Goal: Feedback & Contribution: Contribute content

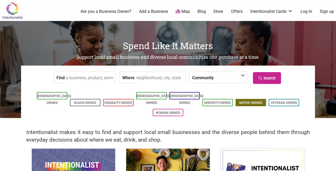
click at [254, 101] on link "Native-Owned" at bounding box center [250, 103] width 23 height 4
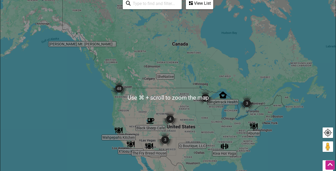
scroll to position [127, 0]
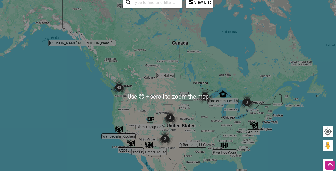
click at [192, 137] on img "Q Boutique, LLC" at bounding box center [192, 138] width 8 height 8
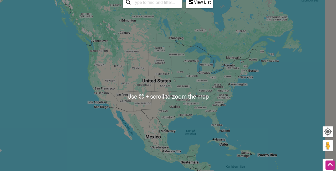
click at [192, 137] on div "To navigate, press the arrow keys. Q Boutique, LLC 3200 N May Ave Suite 200, Ok…" at bounding box center [167, 97] width 335 height 204
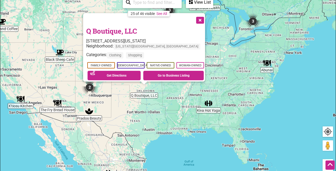
click at [203, 19] on button "Close" at bounding box center [199, 19] width 13 height 13
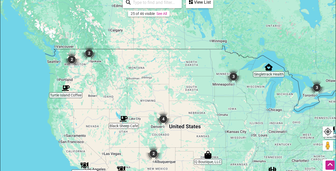
drag, startPoint x: 39, startPoint y: 29, endPoint x: 104, endPoint y: 99, distance: 95.4
click at [104, 99] on div "To navigate, press the arrow keys." at bounding box center [167, 97] width 335 height 204
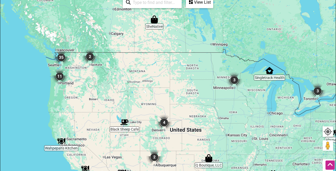
click at [39, 59] on div "To navigate, press the arrow keys." at bounding box center [167, 97] width 335 height 204
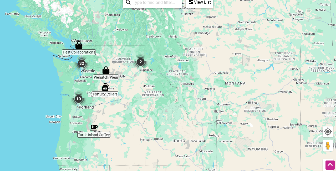
click at [60, 83] on div "To navigate, press the arrow keys." at bounding box center [167, 97] width 335 height 204
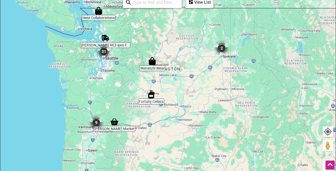
click at [60, 83] on div "To navigate, press the arrow keys." at bounding box center [167, 97] width 335 height 204
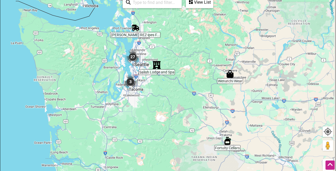
drag, startPoint x: 175, startPoint y: 55, endPoint x: 156, endPoint y: 92, distance: 41.0
click at [156, 92] on div "To navigate, press the arrow keys." at bounding box center [167, 97] width 335 height 204
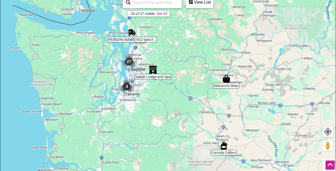
click at [128, 87] on img "3" at bounding box center [127, 87] width 16 height 16
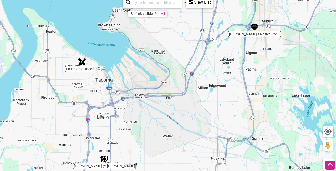
click at [106, 158] on img "Tibbitts @ Fern Hill" at bounding box center [104, 159] width 8 height 8
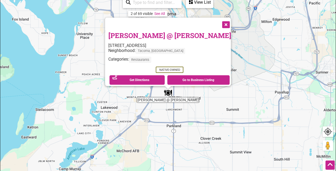
click at [246, 65] on div "To navigate, press the arrow keys. Tibbitts @ Fern Hill 8237 S Park Ave, Tacoma…" at bounding box center [167, 97] width 335 height 204
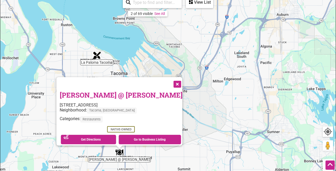
drag, startPoint x: 274, startPoint y: 56, endPoint x: 192, endPoint y: 130, distance: 110.4
click at [193, 130] on div "To navigate, press the arrow keys. Tibbitts @ Fern Hill 8237 S Park Ave, Tacoma…" at bounding box center [167, 97] width 335 height 204
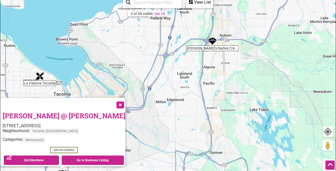
click at [113, 102] on button "Close" at bounding box center [119, 104] width 13 height 13
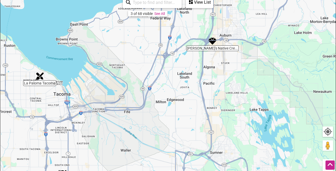
click at [208, 49] on div "To navigate, press the arrow keys." at bounding box center [167, 97] width 335 height 204
click at [213, 39] on img "Nita's Native Creations" at bounding box center [212, 41] width 8 height 8
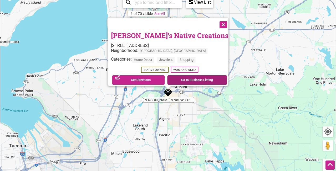
click at [187, 80] on link "Go to Business Listing" at bounding box center [197, 79] width 60 height 9
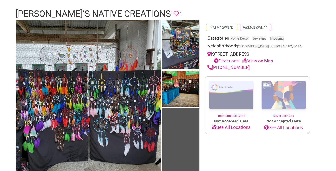
scroll to position [39, 0]
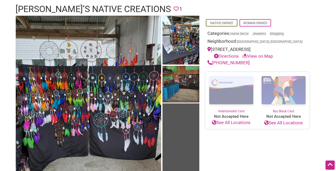
click at [180, 87] on img at bounding box center [180, 85] width 37 height 38
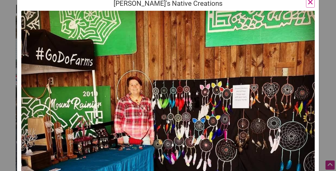
scroll to position [0, 0]
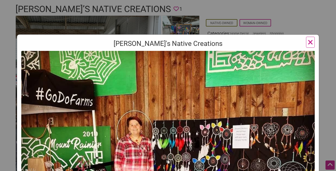
click at [161, 40] on h3 "[PERSON_NAME]'s Native Creations" at bounding box center [167, 43] width 293 height 9
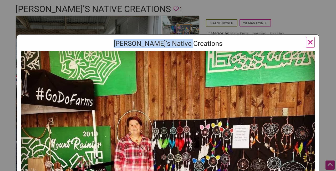
drag, startPoint x: 202, startPoint y: 45, endPoint x: 128, endPoint y: 43, distance: 73.6
click at [128, 43] on h3 "[PERSON_NAME]'s Native Creations" at bounding box center [167, 43] width 293 height 9
copy h3 "[PERSON_NAME]'s Native Creations"
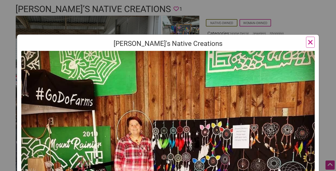
scroll to position [34, 0]
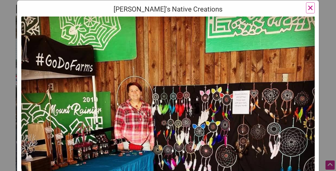
click at [309, 8] on span "×" at bounding box center [310, 8] width 6 height 12
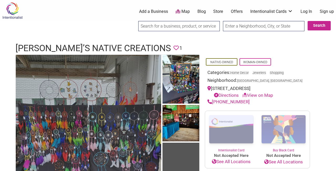
scroll to position [0, 0]
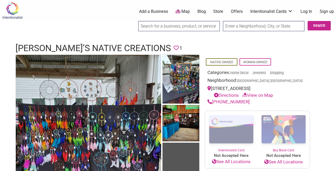
click at [152, 27] on input "search" at bounding box center [178, 26] width 81 height 10
type input "beads"
click at [143, 26] on input "Search" at bounding box center [143, 26] width 20 height 11
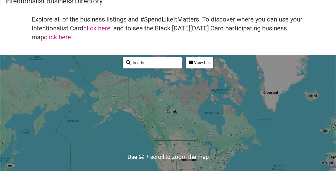
scroll to position [17, 0]
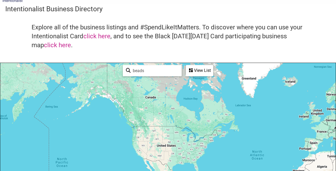
drag, startPoint x: 167, startPoint y: 124, endPoint x: 139, endPoint y: 74, distance: 57.8
click at [139, 74] on div "To navigate, press the arrow keys. Use ⌘ + scroll to zoom the map beads See All…" at bounding box center [167, 165] width 335 height 204
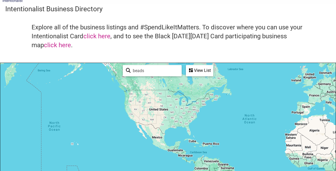
click at [152, 105] on div "To navigate, press the arrow keys." at bounding box center [167, 165] width 335 height 204
click at [151, 105] on div "To navigate, press the arrow keys." at bounding box center [167, 165] width 335 height 204
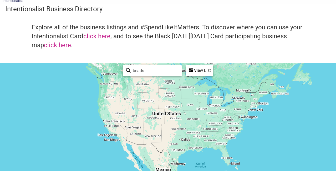
click at [198, 70] on div "View List" at bounding box center [199, 71] width 26 height 10
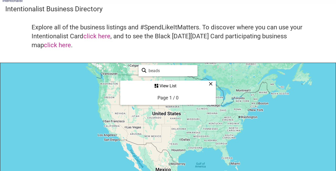
click at [164, 86] on div "View List" at bounding box center [168, 86] width 95 height 10
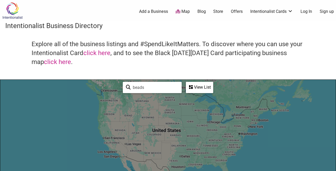
scroll to position [0, 0]
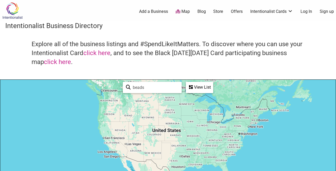
click at [14, 13] on img at bounding box center [12, 10] width 25 height 17
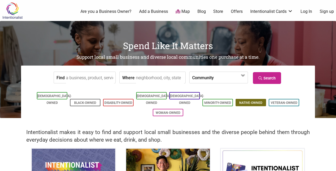
click at [249, 99] on li "Native-Owned" at bounding box center [250, 102] width 30 height 7
click at [246, 101] on link "Native-Owned" at bounding box center [250, 103] width 23 height 4
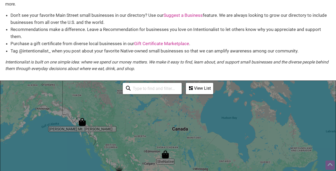
scroll to position [87, 0]
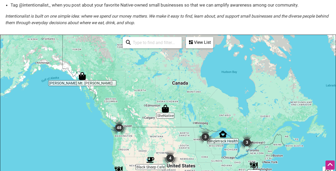
click at [119, 129] on img "48" at bounding box center [119, 128] width 16 height 16
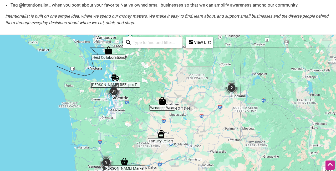
click at [115, 92] on img "31" at bounding box center [114, 92] width 16 height 16
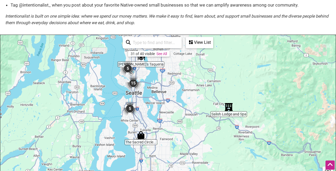
click at [136, 86] on img "15" at bounding box center [133, 83] width 16 height 16
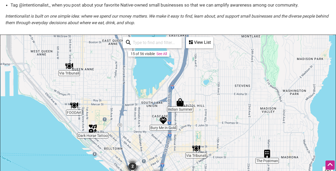
click at [199, 45] on div "View List" at bounding box center [199, 43] width 26 height 10
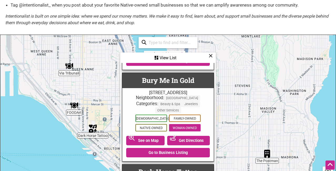
scroll to position [85, -1]
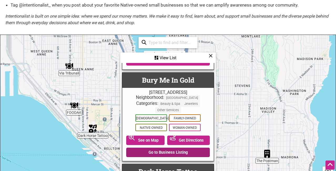
click at [168, 148] on link "Go to Business Listing" at bounding box center [168, 152] width 84 height 9
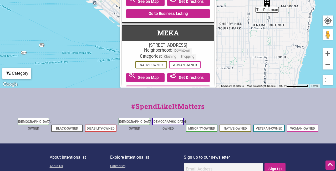
scroll to position [238, 0]
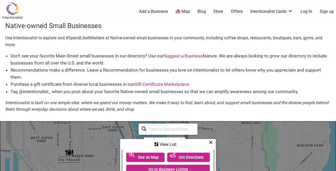
scroll to position [0, 0]
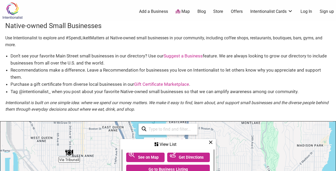
click at [310, 11] on link "Log In" at bounding box center [306, 12] width 12 height 6
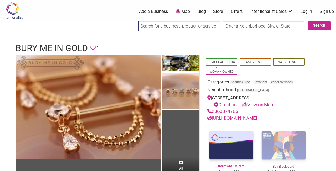
click at [239, 118] on link "https://www.burymein.gold/" at bounding box center [232, 118] width 50 height 5
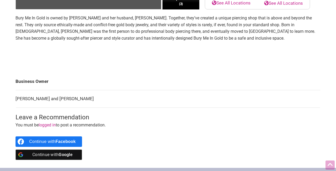
scroll to position [249, 0]
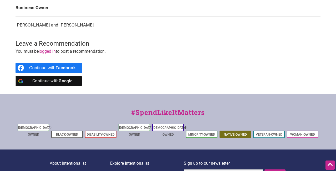
click at [234, 133] on link "Native-Owned" at bounding box center [235, 135] width 23 height 4
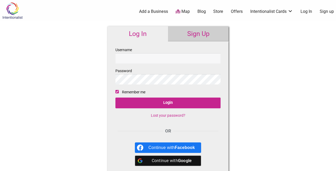
click at [155, 13] on link "Add a Business" at bounding box center [153, 12] width 29 height 6
type input "tulcyn"
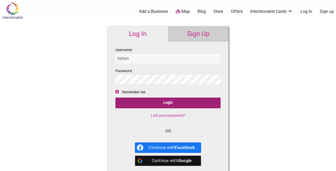
click at [161, 103] on input "Login" at bounding box center [167, 103] width 105 height 11
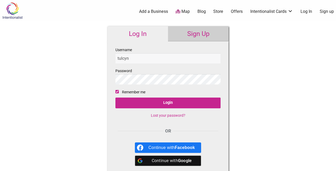
click at [252, 47] on div "Intentionalist Spend like it matters 0 Add a Business Map Blog Store Offers Int…" at bounding box center [168, 157] width 336 height 314
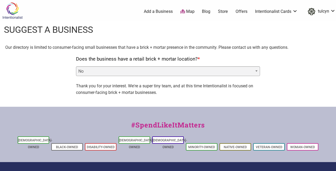
click at [53, 81] on div "Our directory is limited to consumer-facing small businesses that have a brick …" at bounding box center [167, 72] width 325 height 56
select select "yes"
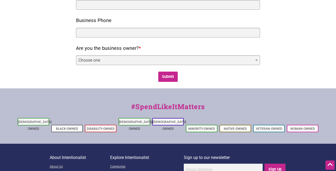
scroll to position [138, 0]
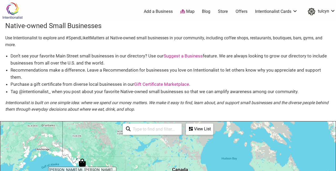
click at [198, 128] on div "View List" at bounding box center [199, 129] width 26 height 10
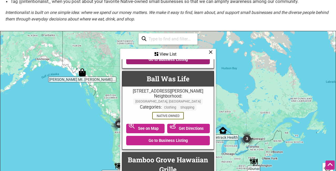
scroll to position [198, 0]
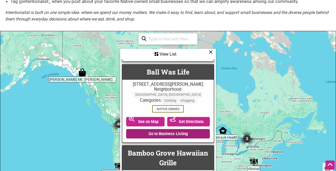
click at [164, 129] on link "Go to Business Listing" at bounding box center [168, 133] width 84 height 9
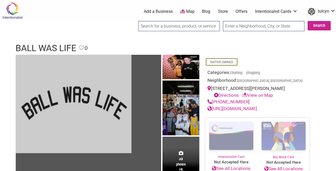
scroll to position [0, 0]
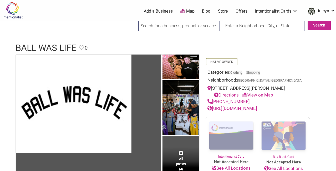
click at [231, 109] on link "[URL][DOMAIN_NAME]" at bounding box center [232, 108] width 50 height 5
